Goal: Communication & Community: Participate in discussion

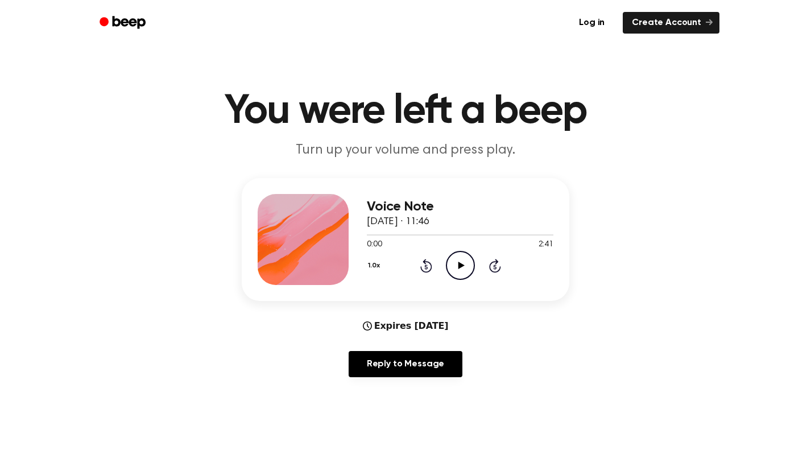
click at [458, 270] on icon "Play Audio" at bounding box center [460, 265] width 29 height 29
click at [458, 267] on icon at bounding box center [460, 265] width 5 height 7
click at [458, 267] on icon "Play Audio" at bounding box center [460, 265] width 29 height 29
click at [456, 258] on icon "Play Audio" at bounding box center [460, 265] width 29 height 29
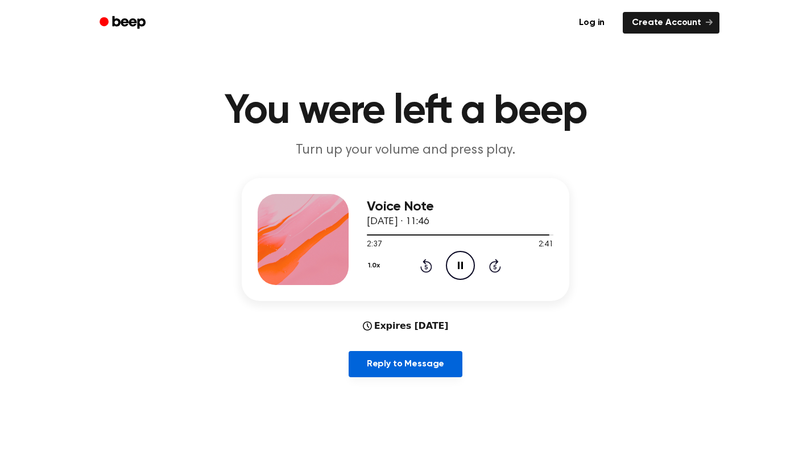
click at [434, 356] on link "Reply to Message" at bounding box center [406, 364] width 114 height 26
